Goal: Information Seeking & Learning: Learn about a topic

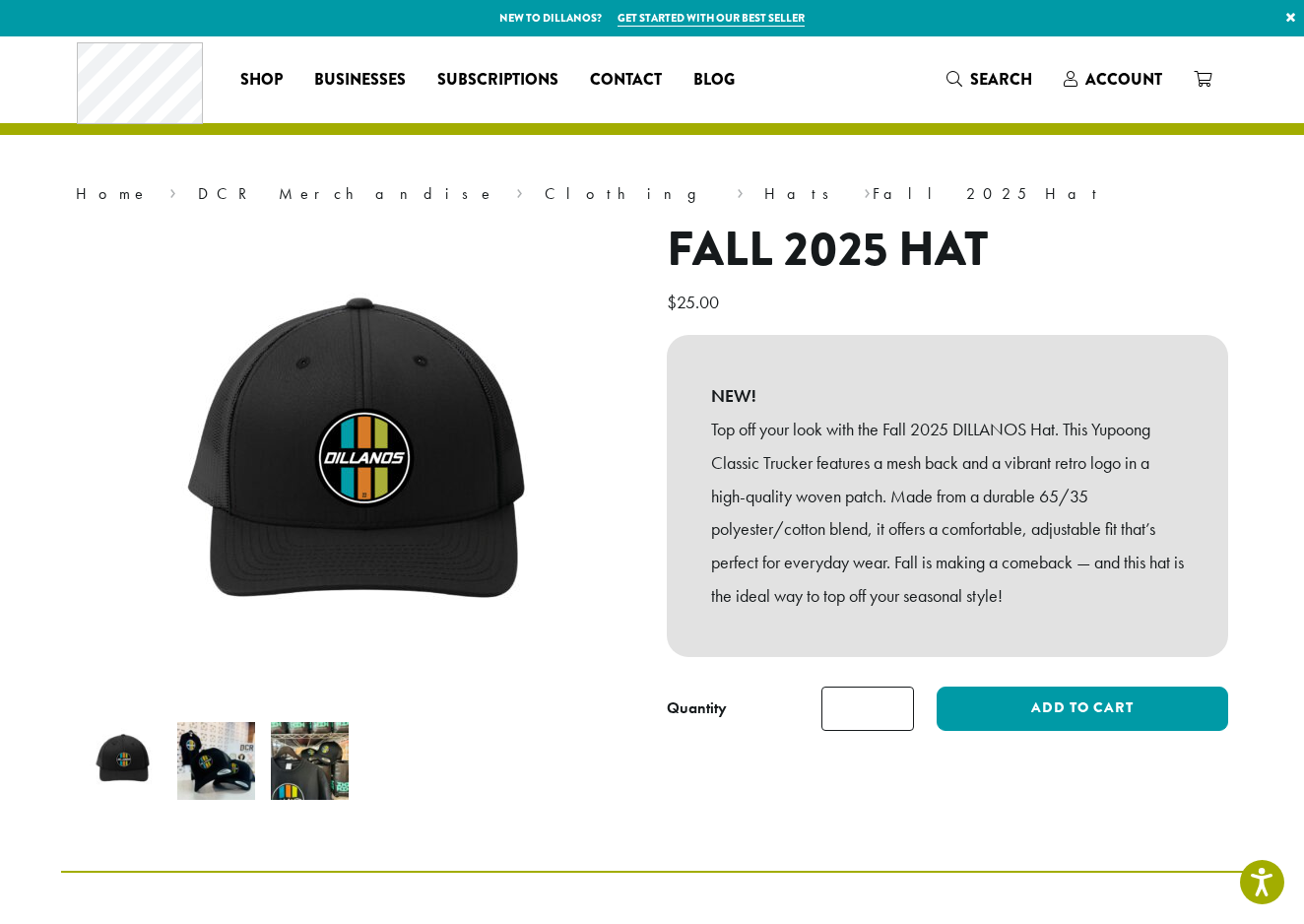
click at [705, 160] on div "Home › DCR Merchandise › Clothing › Hats › Fall 2025 Hat Fall 2025 Hat $ 25.00 …" at bounding box center [651, 454] width 1181 height 834
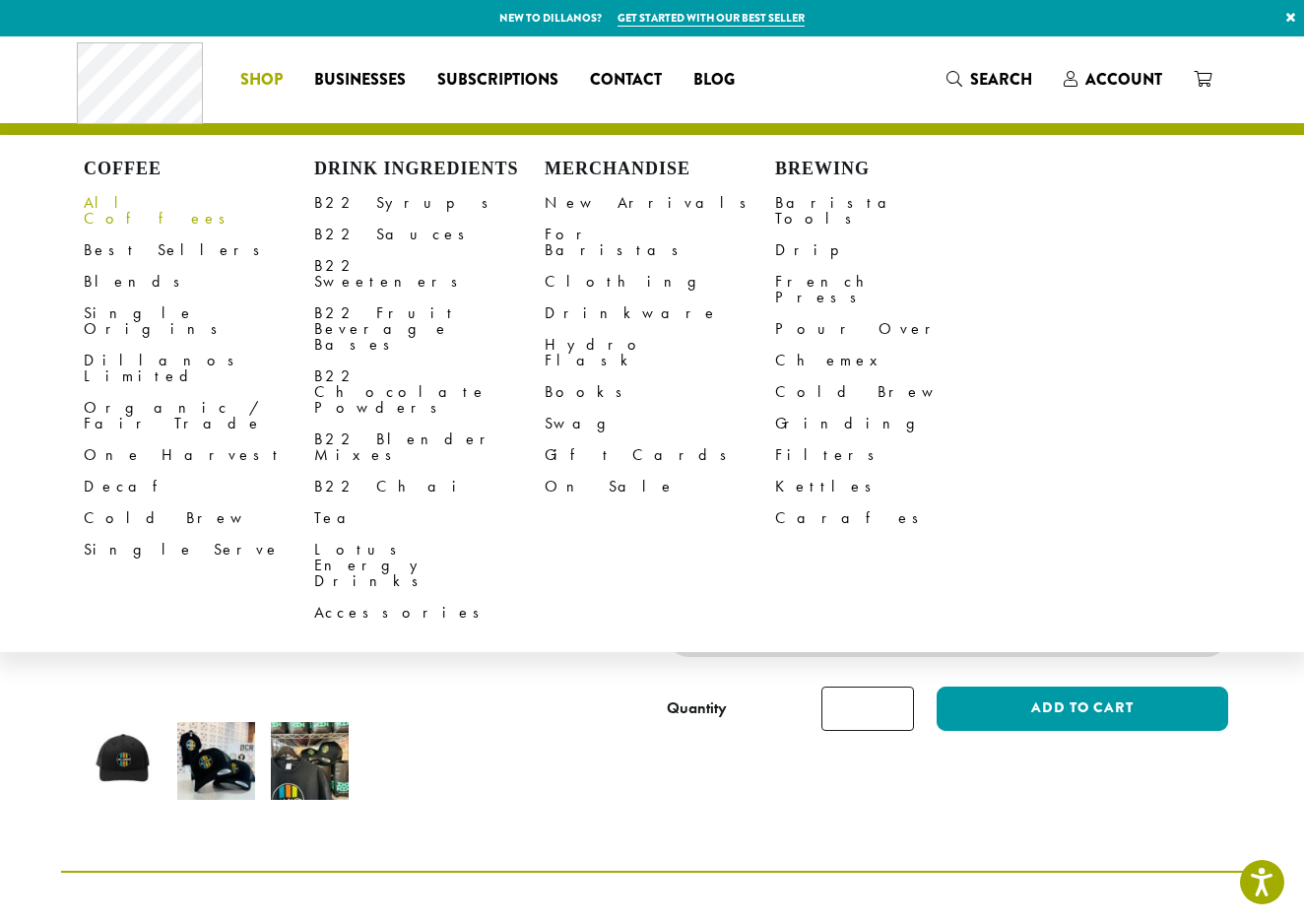
click at [127, 201] on link "All Coffees" at bounding box center [198, 210] width 230 height 47
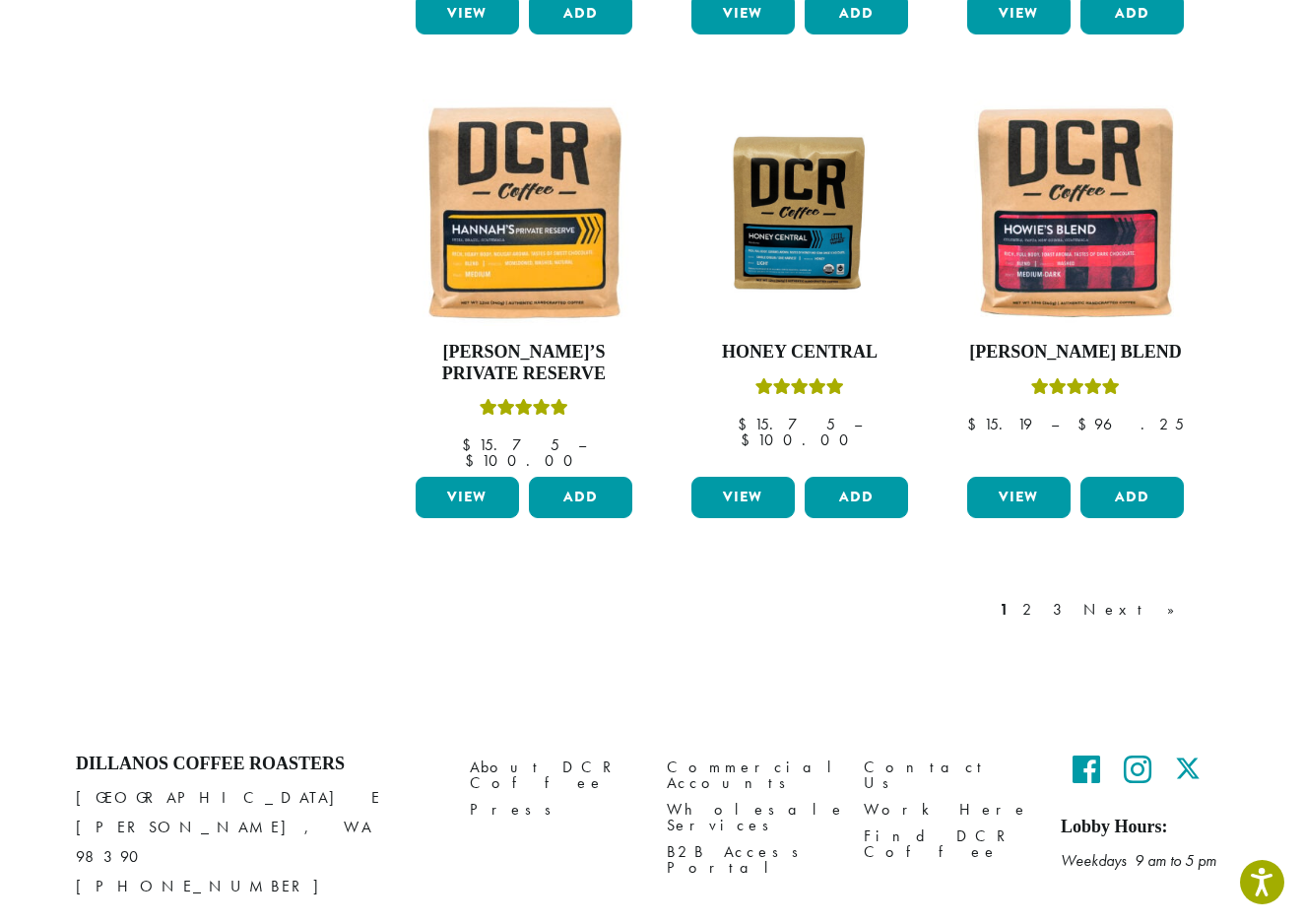
scroll to position [1614, 0]
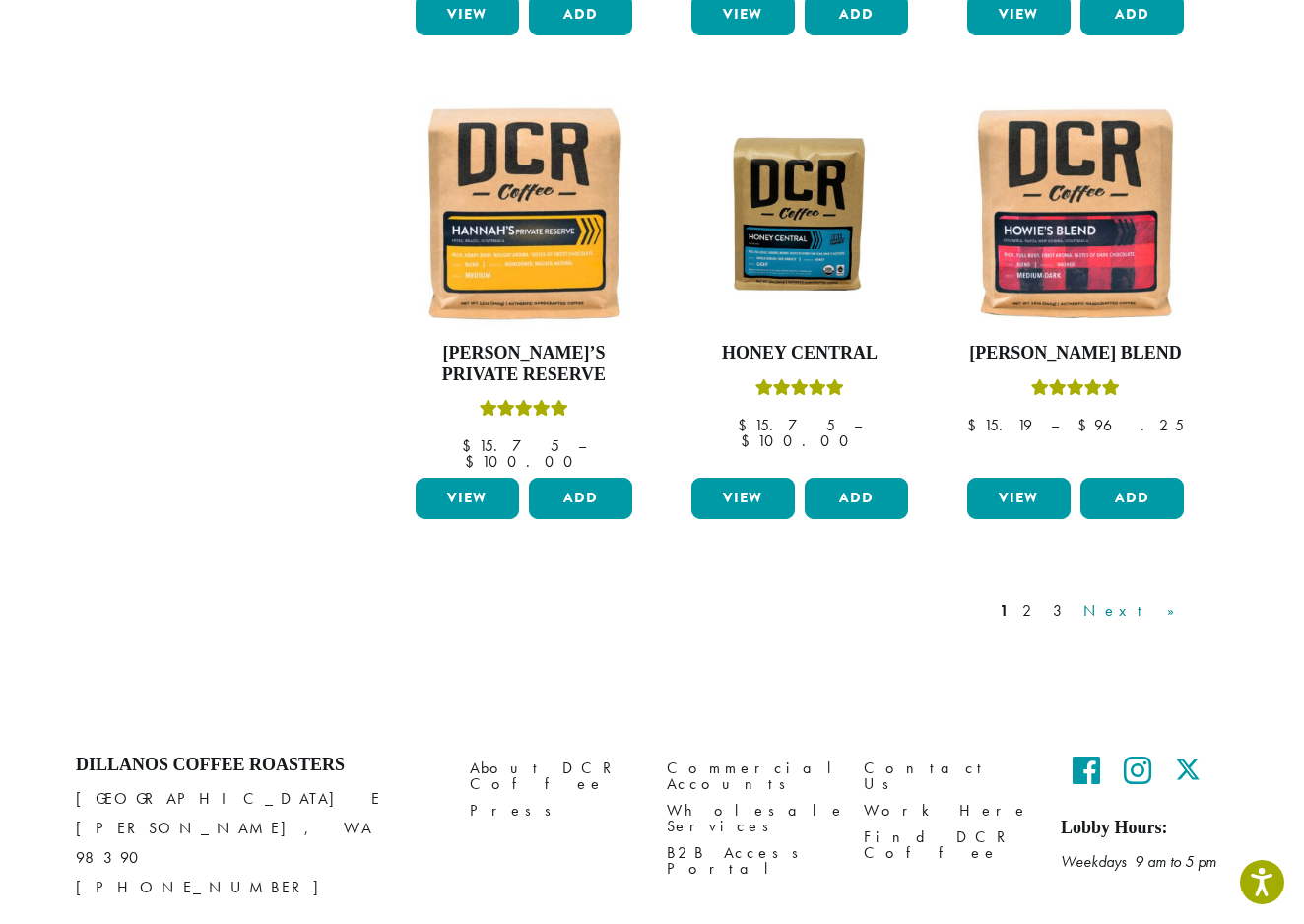
click at [1165, 599] on link "Next »" at bounding box center [1137, 611] width 114 height 24
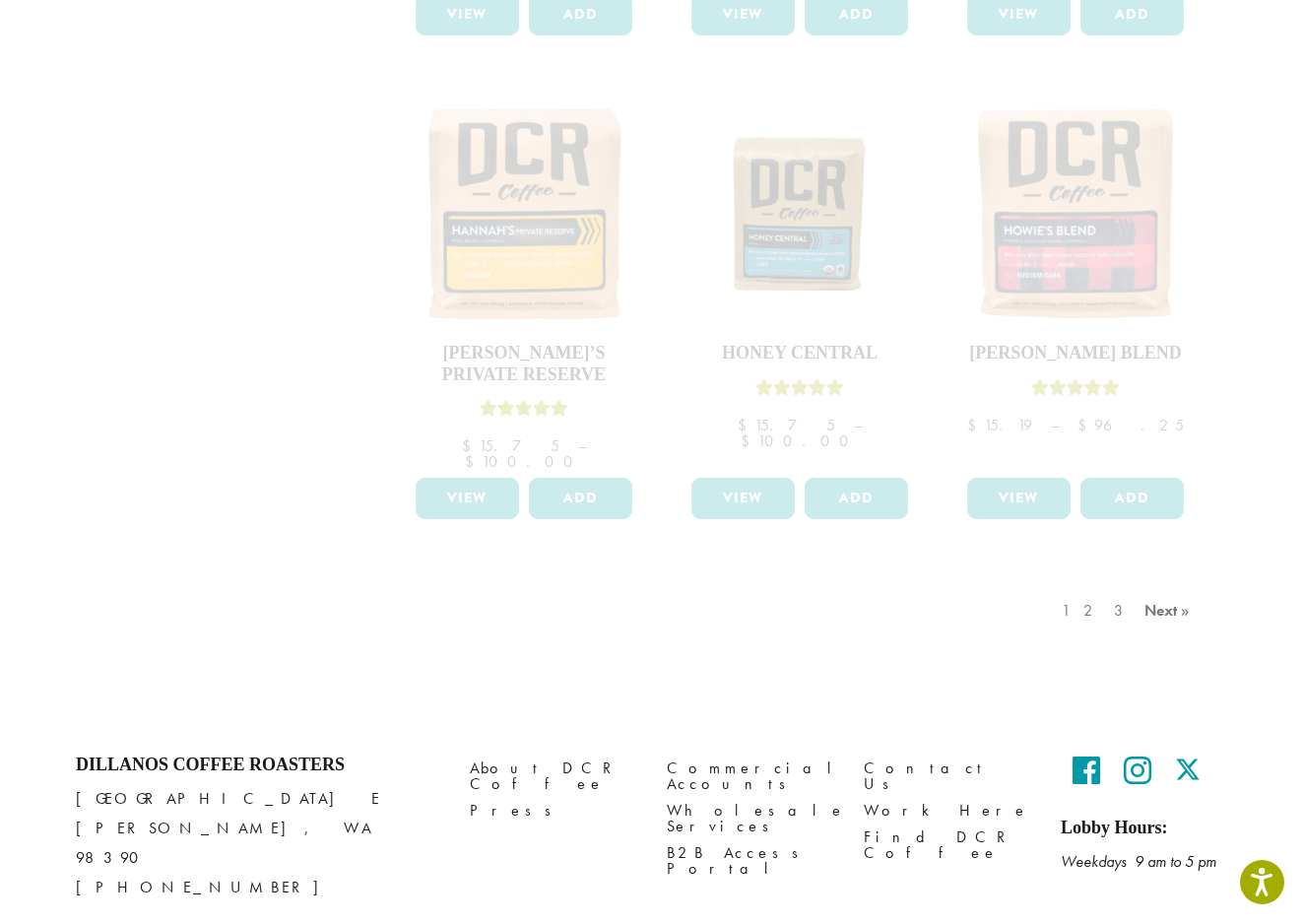
click at [1103, 584] on div "1 2 3 Next »" at bounding box center [1128, 630] width 141 height 93
click at [1154, 584] on div "1 2 3 Next »" at bounding box center [1128, 630] width 141 height 93
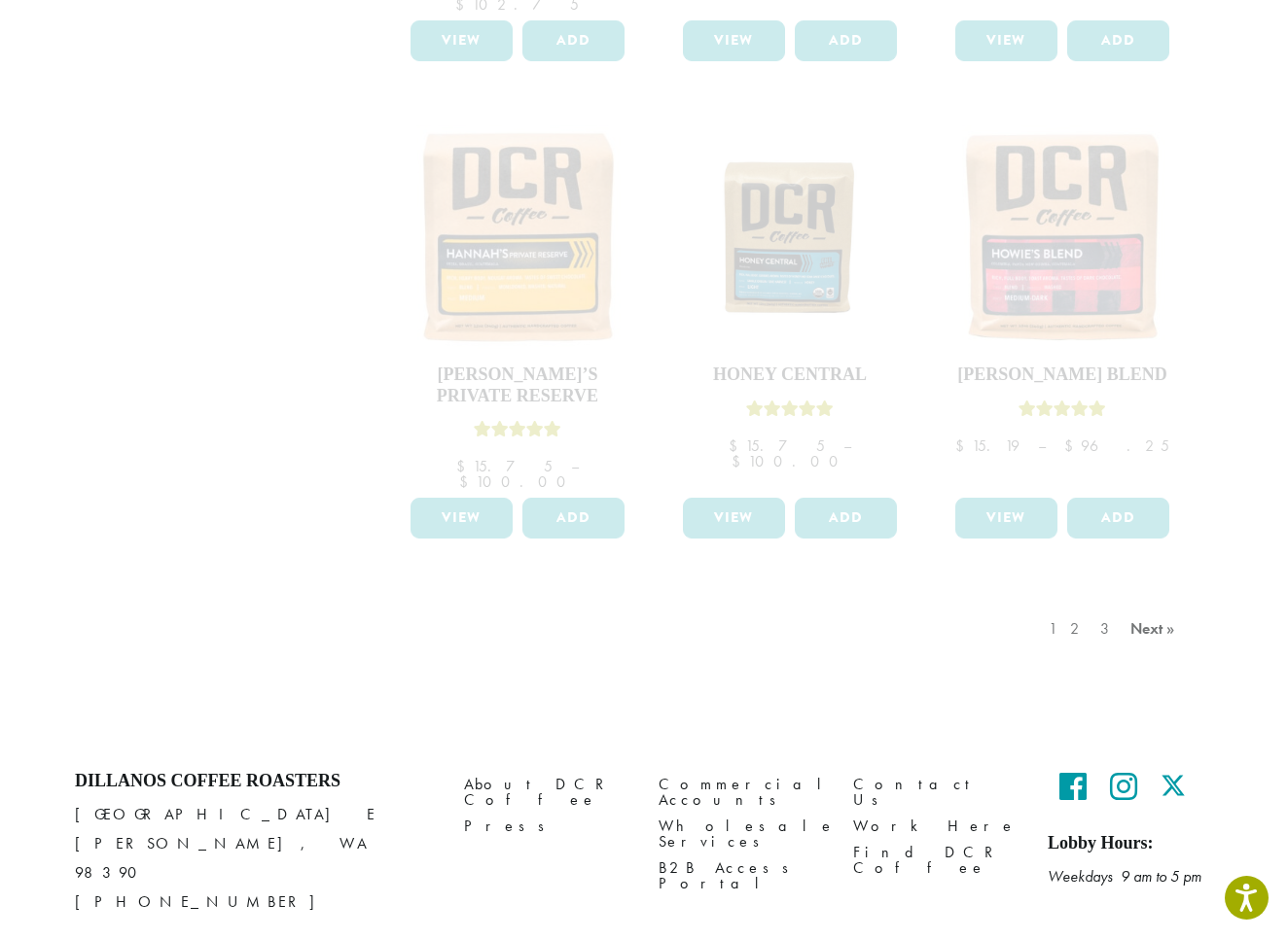
scroll to position [1566, 0]
click at [1159, 603] on div "1 2 3 Next »" at bounding box center [1114, 649] width 139 height 92
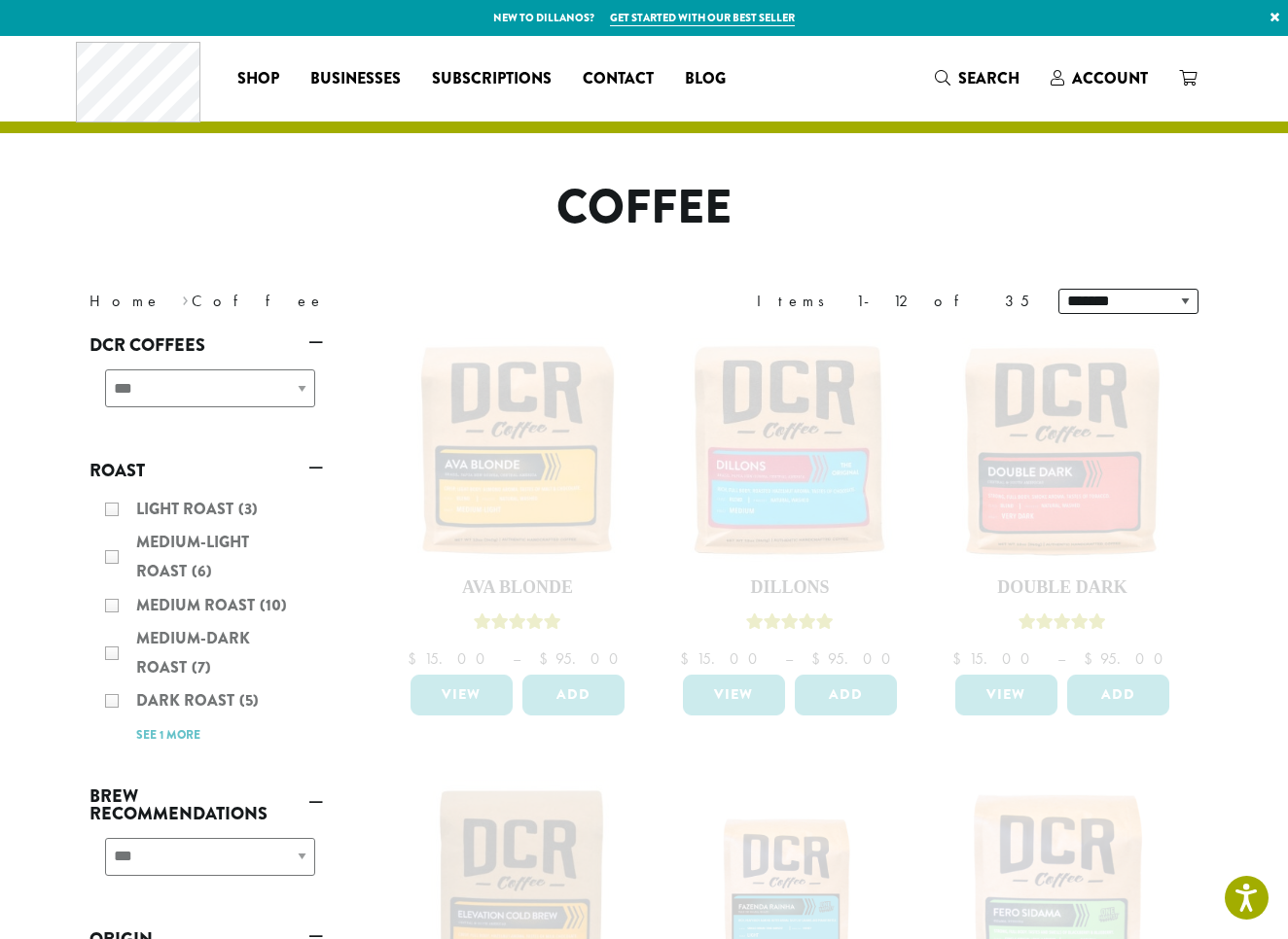
scroll to position [0, 0]
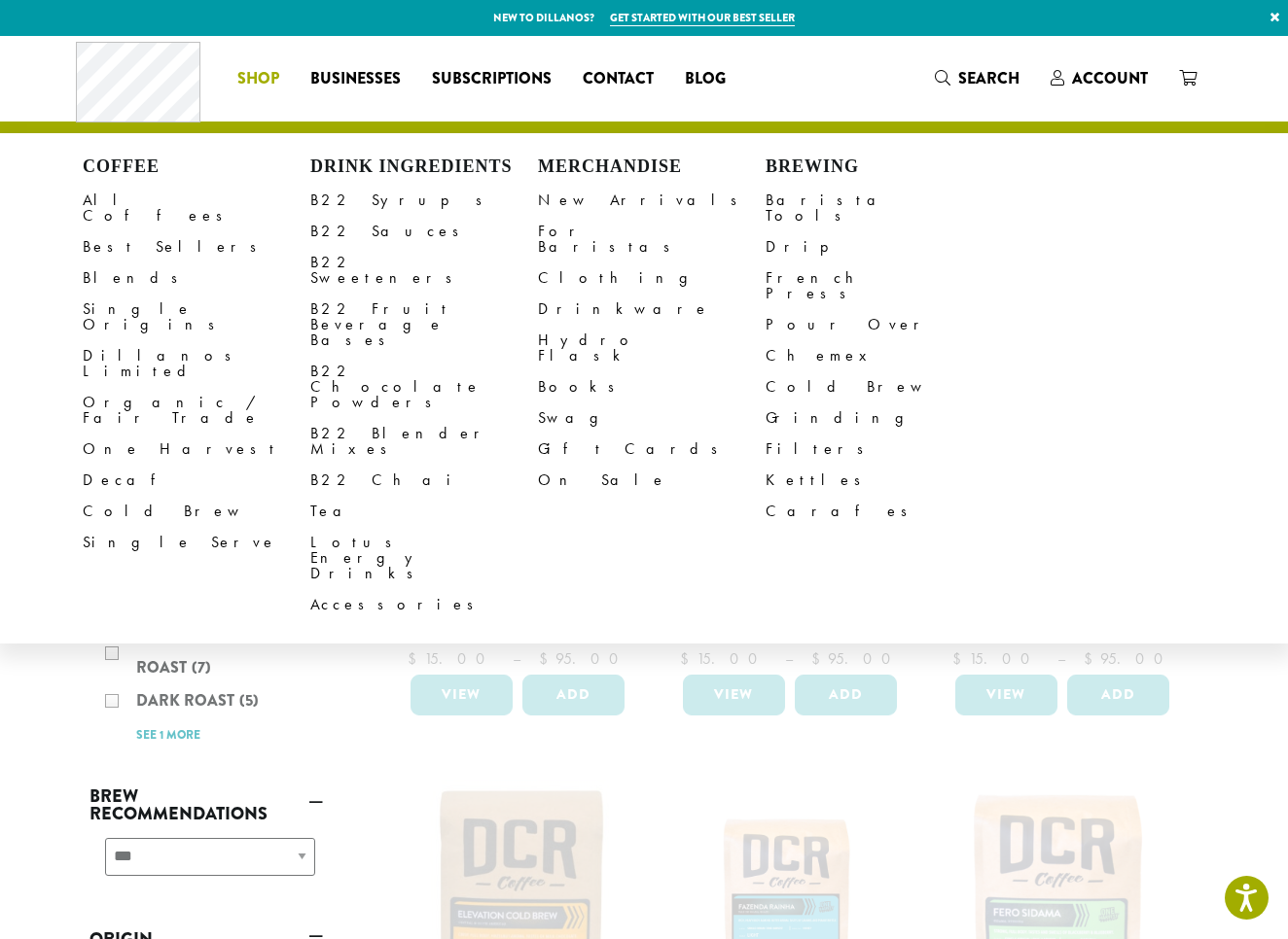
click at [264, 76] on span "Shop" at bounding box center [258, 79] width 41 height 25
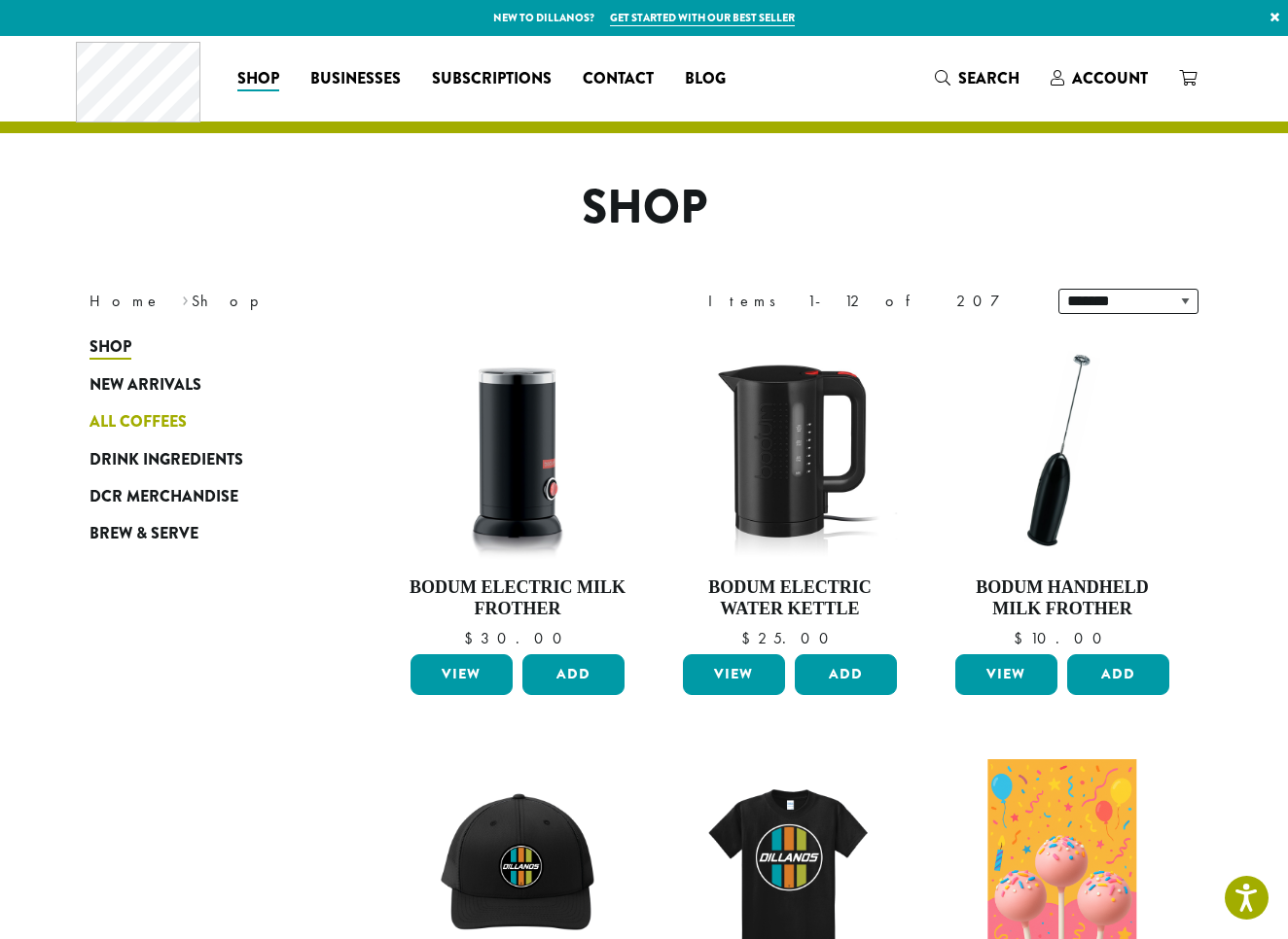
click at [163, 423] on span "All Coffees" at bounding box center [138, 422] width 97 height 25
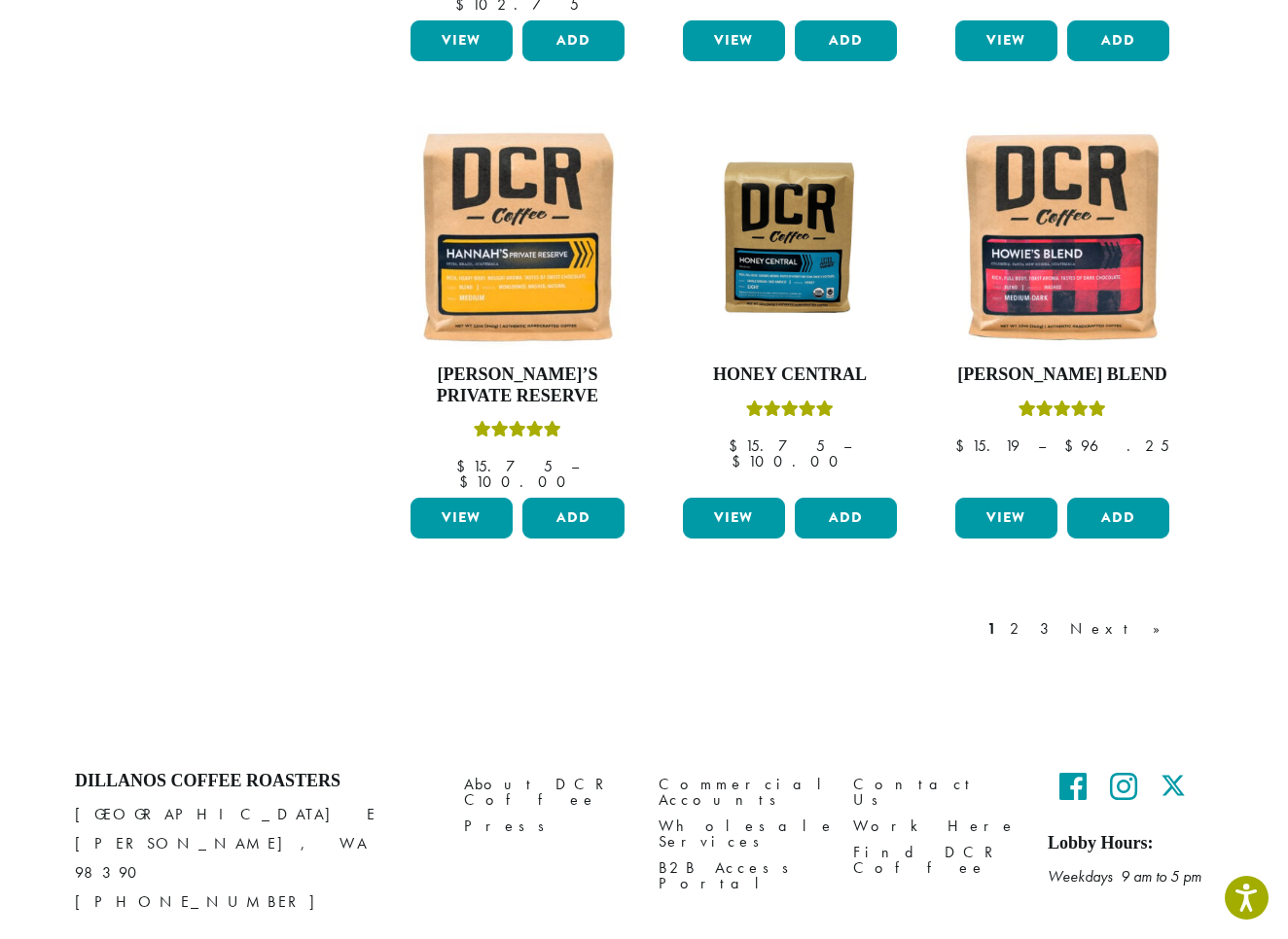
scroll to position [1566, 0]
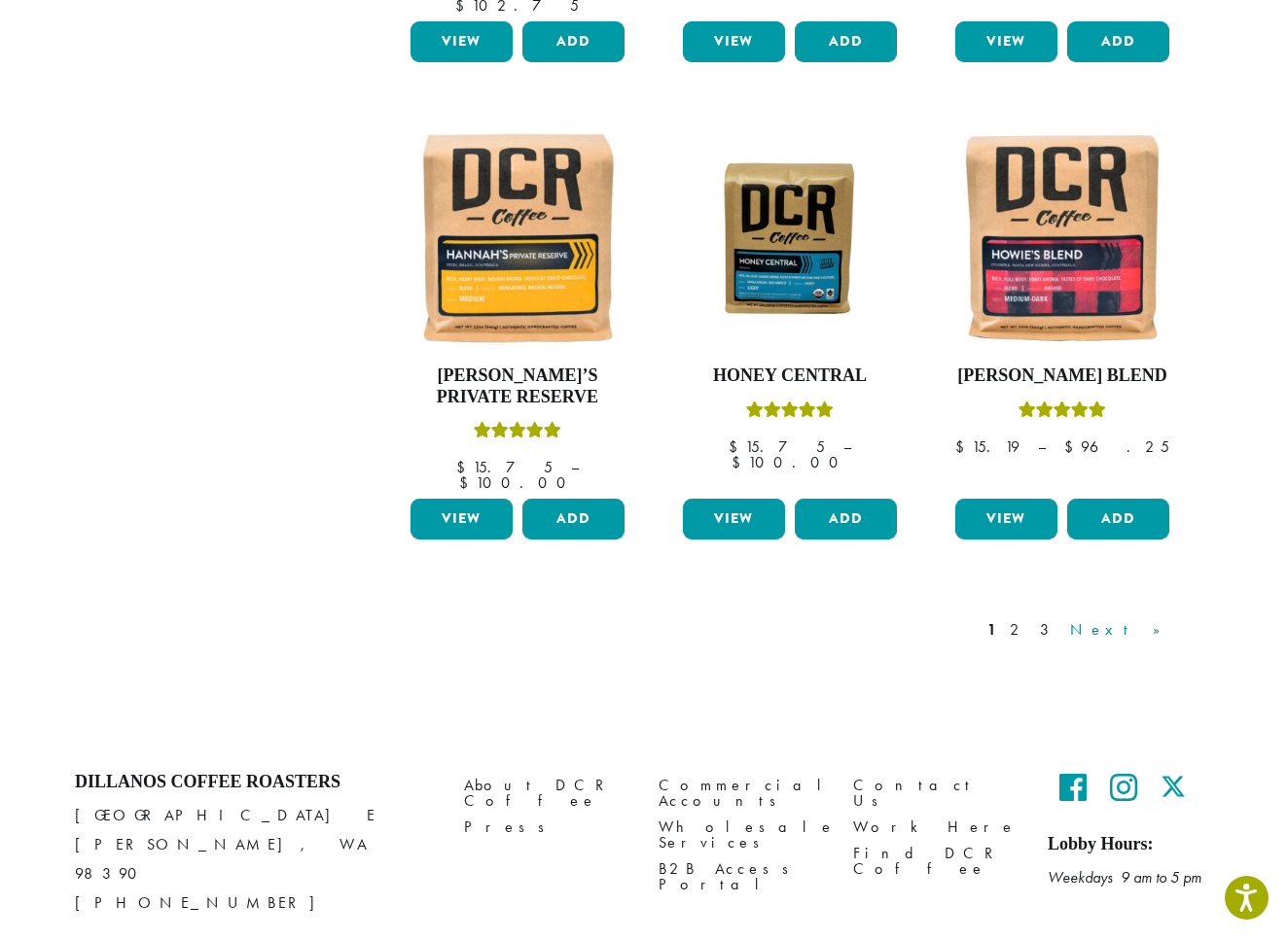
click at [1148, 618] on link "Next »" at bounding box center [1123, 630] width 112 height 24
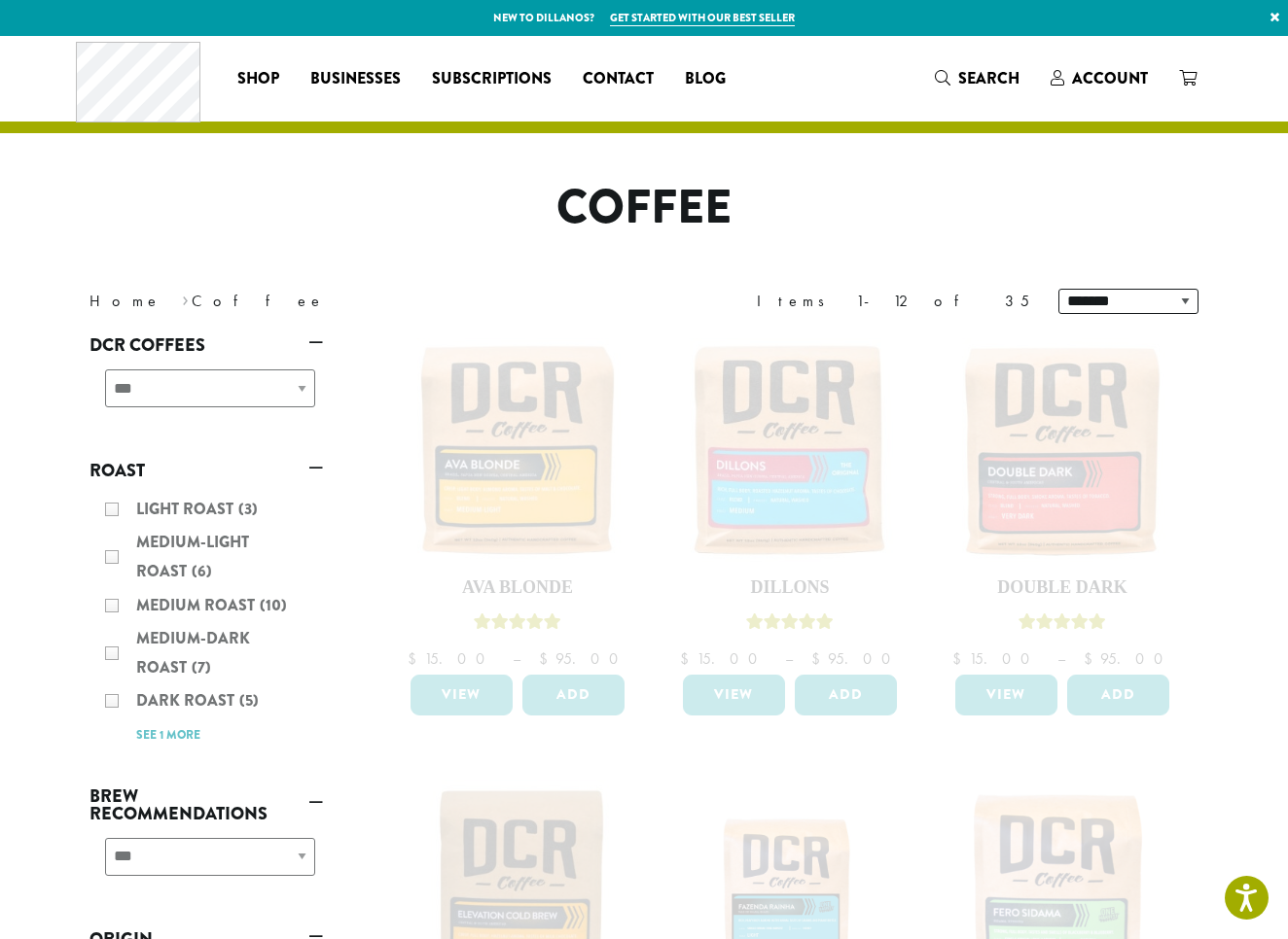
scroll to position [-1, 0]
